Goal: Contribute content: Contribute content

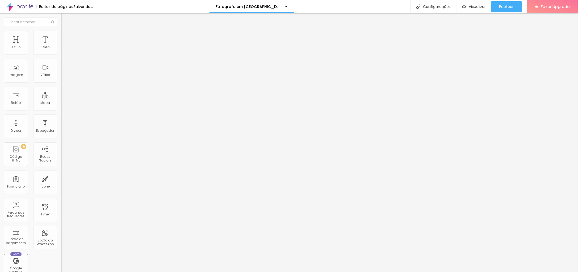
click at [61, 46] on span "Trocar imagem" at bounding box center [75, 43] width 29 height 5
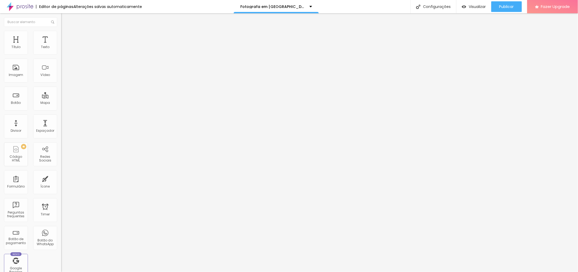
click at [61, 68] on div at bounding box center [91, 66] width 61 height 4
click at [61, 72] on img at bounding box center [63, 70] width 4 height 4
click at [61, 76] on div at bounding box center [91, 70] width 61 height 13
click at [61, 72] on img at bounding box center [63, 70] width 4 height 4
click at [61, 48] on div "Descrição da imagem (Alt)" at bounding box center [91, 46] width 61 height 3
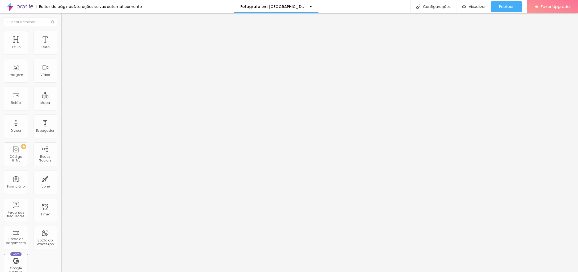
click at [61, 54] on input "text" at bounding box center [93, 50] width 64 height 5
click at [61, 64] on div "Alinhamento" at bounding box center [91, 61] width 61 height 3
click at [61, 83] on span "1:1 Quadrado" at bounding box center [71, 81] width 21 height 5
click at [61, 46] on span "Trocar imagem" at bounding box center [75, 43] width 29 height 5
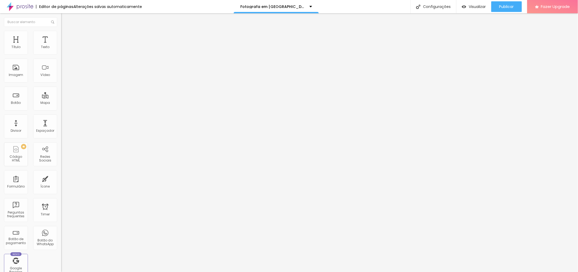
click at [61, 46] on span "Trocar imagem" at bounding box center [75, 43] width 29 height 5
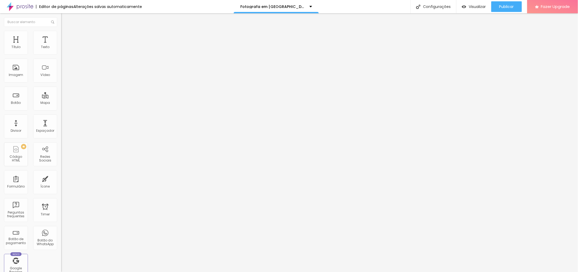
click at [61, 32] on img at bounding box center [63, 33] width 5 height 5
type input "95"
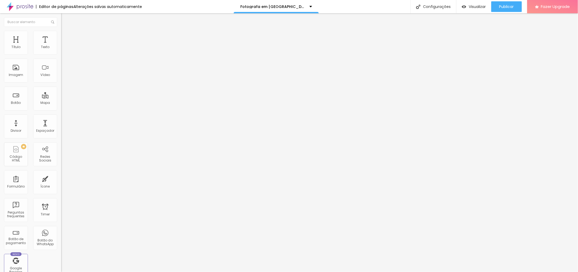
type input "90"
type input "95"
type input "100"
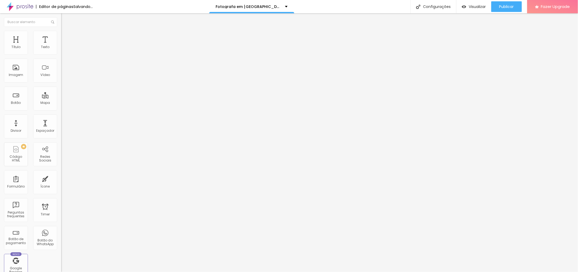
type input "100"
drag, startPoint x: 56, startPoint y: 57, endPoint x: 61, endPoint y: 62, distance: 7.1
click at [61, 55] on input "range" at bounding box center [78, 52] width 34 height 4
type input "95"
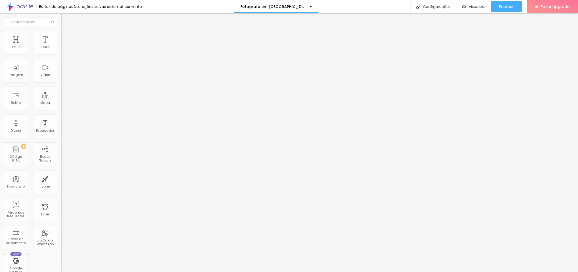
type input "90"
type input "85"
type input "80"
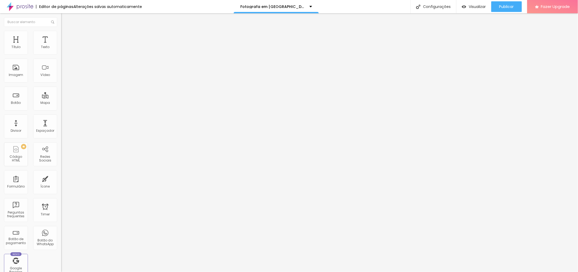
type input "80"
type input "75"
type input "70"
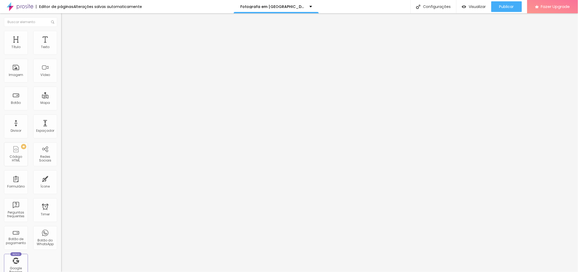
type input "65"
type input "60"
type input "65"
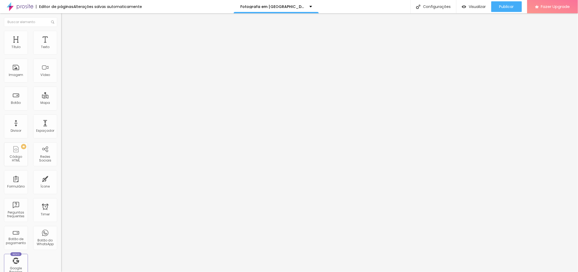
type input "65"
type input "70"
type input "75"
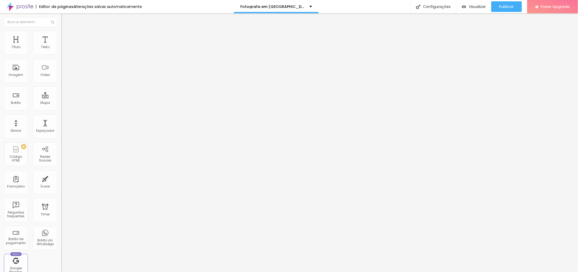
type input "80"
type input "85"
type input "90"
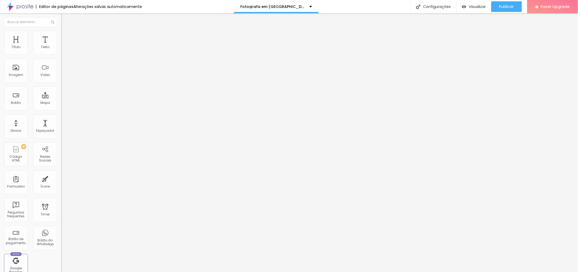
type input "90"
type input "95"
type input "100"
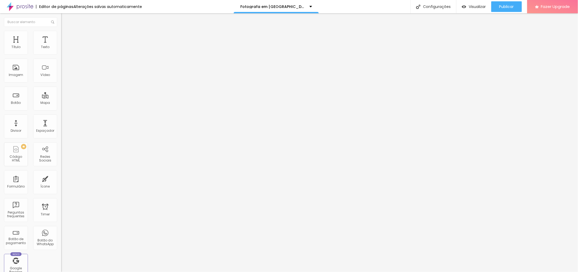
drag, startPoint x: 55, startPoint y: 58, endPoint x: 64, endPoint y: 63, distance: 10.5
click at [64, 55] on input "range" at bounding box center [78, 52] width 34 height 4
click at [61, 36] on li "Avançado" at bounding box center [91, 38] width 61 height 5
type input "3"
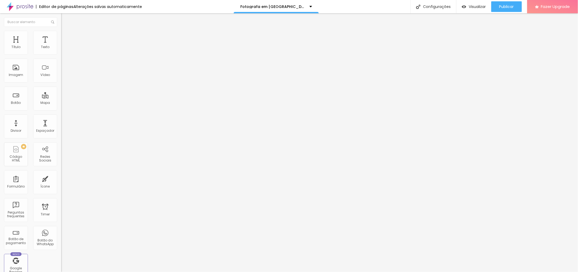
type input "7"
type input "11"
type input "15"
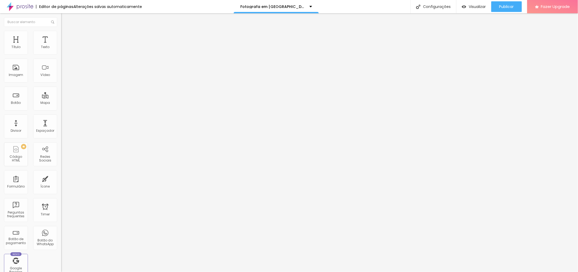
type input "15"
type input "19"
type input "20"
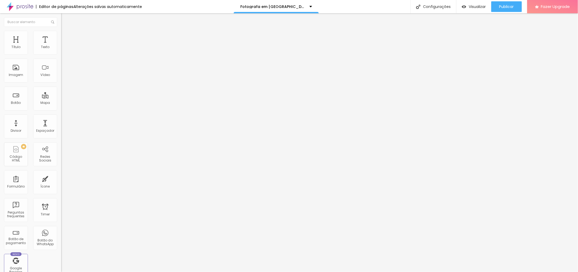
type input "23"
type input "25"
type input "30"
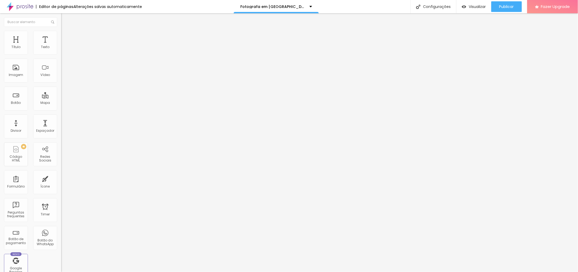
type input "30"
type input "31"
type input "34"
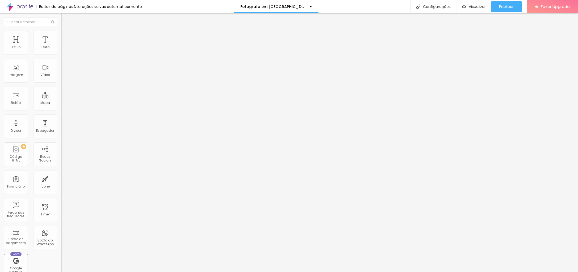
type input "35"
type input "37"
type input "36"
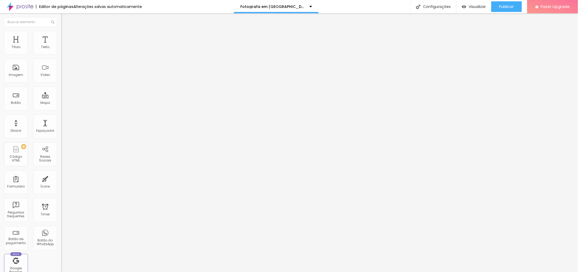
type input "36"
type input "35"
type input "34"
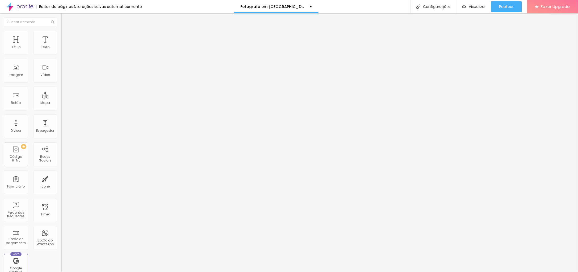
type input "32"
type input "31"
type input "29"
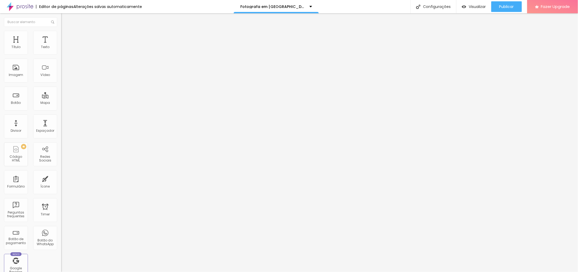
type input "29"
type input "27"
type input "26"
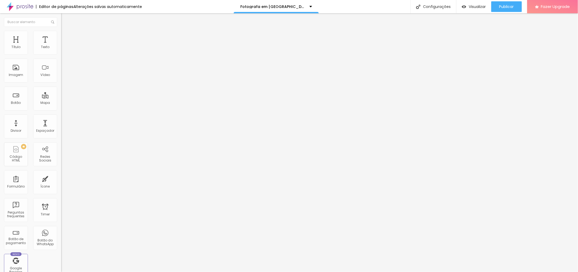
type input "25"
type input "24"
type input "22"
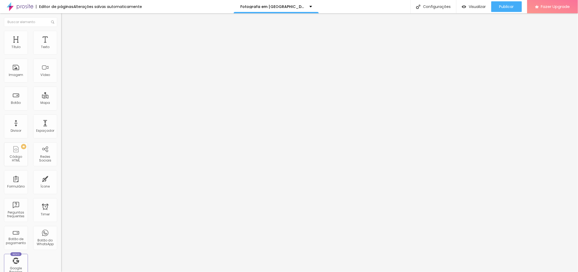
type input "22"
type input "19"
type input "17"
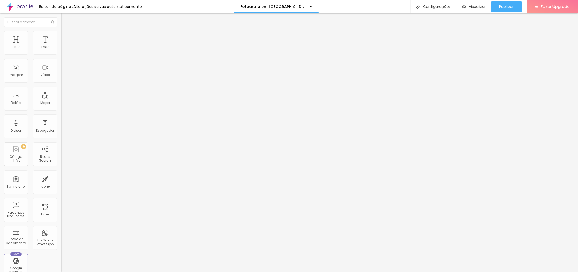
type input "15"
type input "14"
type input "13"
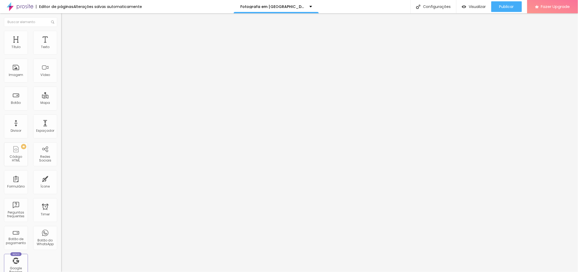
type input "13"
type input "12"
type input "10"
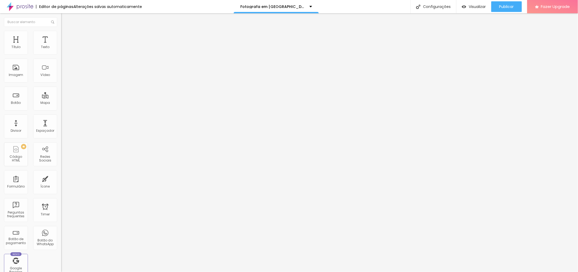
type input "9"
type input "7"
type input "5"
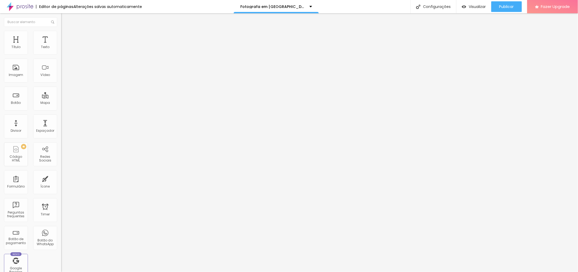
type input "5"
type input "3"
type input "2"
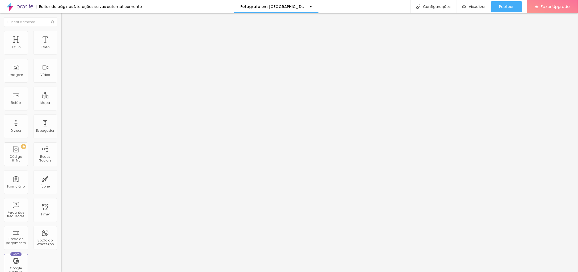
type input "1"
type input "0"
type input "2"
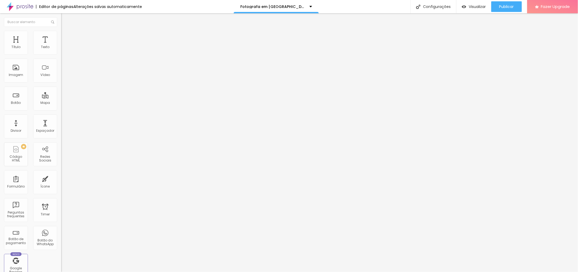
type input "2"
type input "6"
type input "9"
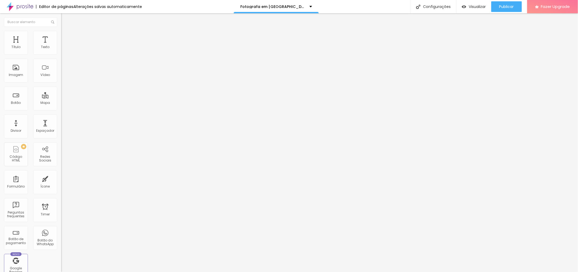
type input "12"
type input "13"
drag, startPoint x: 13, startPoint y: 62, endPoint x: 17, endPoint y: 64, distance: 3.8
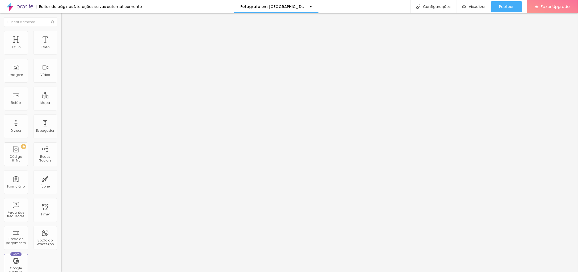
click at [61, 178] on input "range" at bounding box center [78, 180] width 34 height 4
type input "12"
type input "8"
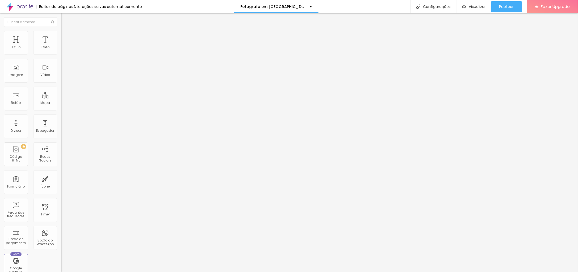
type input "5"
type input "2"
type input "0"
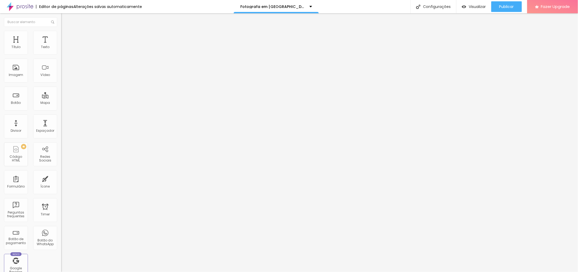
type input "0"
drag, startPoint x: 17, startPoint y: 64, endPoint x: 8, endPoint y: 64, distance: 8.5
type input "0"
click at [61, 178] on input "range" at bounding box center [78, 180] width 34 height 4
click at [61, 30] on img at bounding box center [63, 28] width 5 height 5
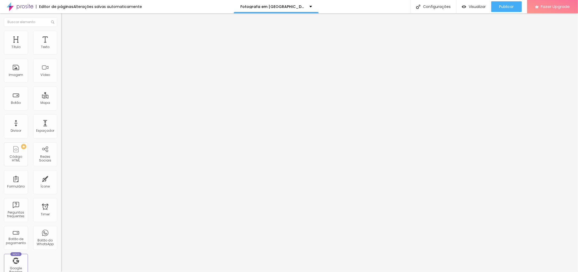
scroll to position [0, 85]
drag, startPoint x: 22, startPoint y: 144, endPoint x: 44, endPoint y: 144, distance: 21.8
click at [61, 109] on input "[URL][DOMAIN_NAME][PERSON_NAME][PERSON_NAME]" at bounding box center [93, 106] width 64 height 5
drag, startPoint x: 40, startPoint y: 112, endPoint x: 60, endPoint y: 112, distance: 19.4
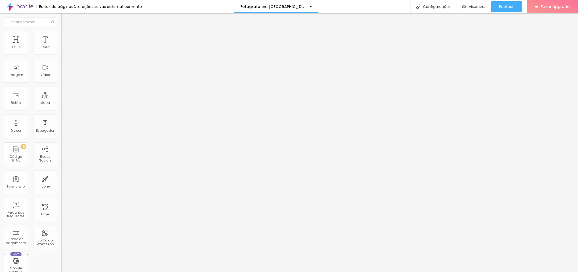
click at [61, 110] on input "[URL][DOMAIN_NAME]" at bounding box center [93, 106] width 64 height 5
click at [509, 6] on span "Publicar" at bounding box center [506, 7] width 15 height 4
